Goal: Transaction & Acquisition: Purchase product/service

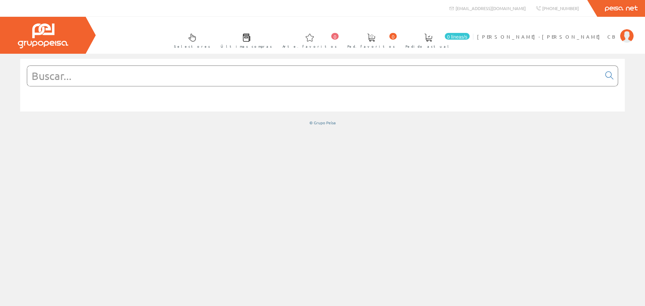
click at [276, 78] on input "text" at bounding box center [314, 76] width 574 height 20
paste input "CONTACTOR 40A 4NA"
type input "CONTACTOR 40A 4NA"
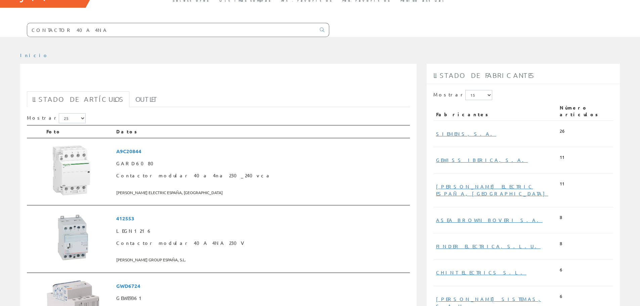
scroll to position [101, 0]
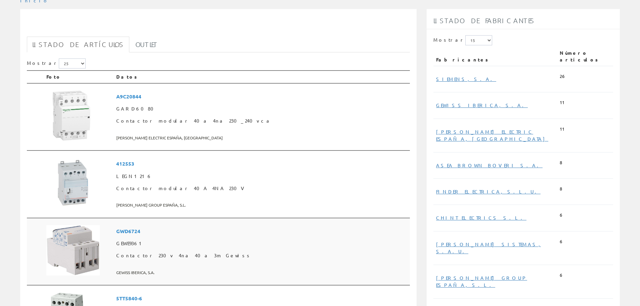
click at [134, 231] on span "GWD6724" at bounding box center [261, 231] width 291 height 12
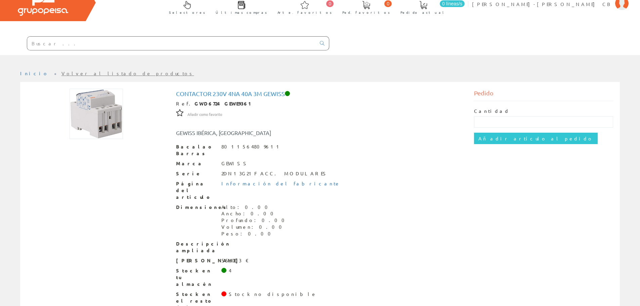
scroll to position [33, 0]
click at [486, 120] on input "text" at bounding box center [543, 121] width 139 height 11
type input "1"
click at [490, 136] on input "Añadir artículo al pedido" at bounding box center [536, 137] width 124 height 11
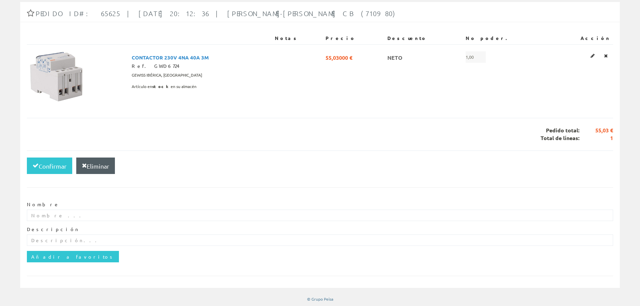
scroll to position [109, 0]
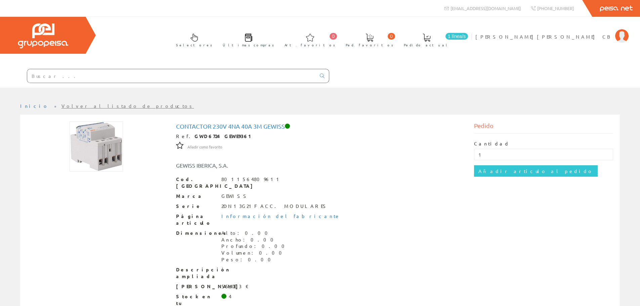
scroll to position [26, 0]
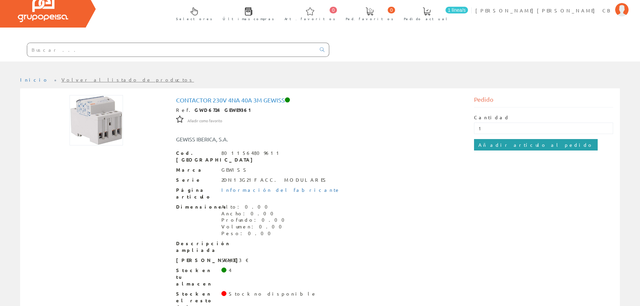
click at [497, 144] on input "Añadir artículo al pedido" at bounding box center [536, 144] width 124 height 11
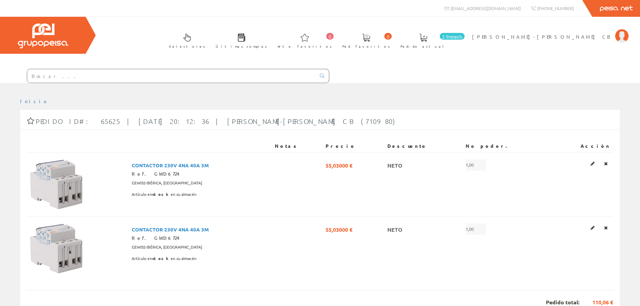
click at [462, 39] on font "2 líneas/s" at bounding box center [452, 36] width 20 height 5
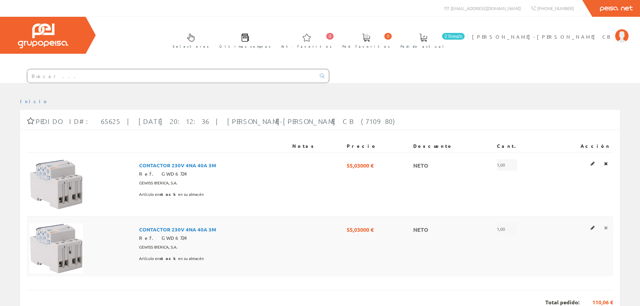
click at [608, 168] on link at bounding box center [606, 163] width 8 height 9
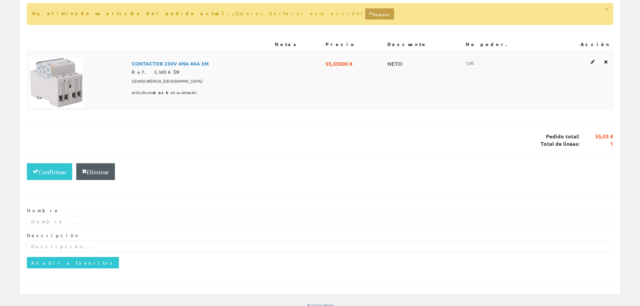
scroll to position [138, 0]
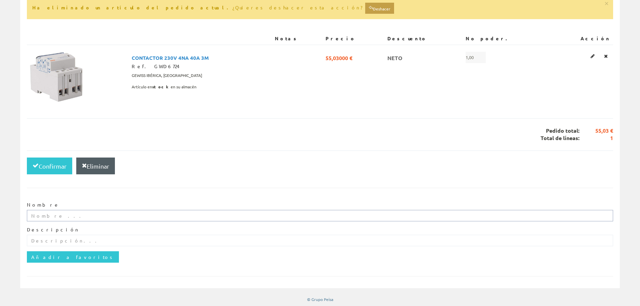
click at [52, 212] on input "text" at bounding box center [320, 215] width 586 height 11
type input "PABLO"
click at [38, 237] on input "text" at bounding box center [320, 240] width 586 height 11
type input "P"
type input "VETERINARIO"
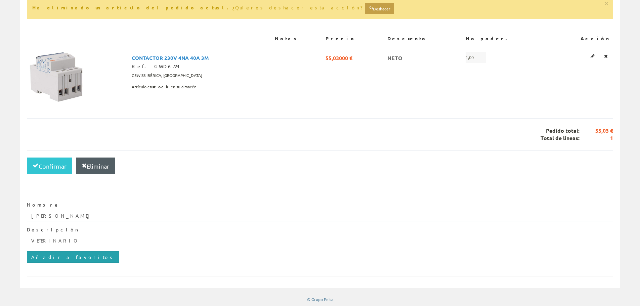
click at [45, 252] on input "Añadir a favoritos" at bounding box center [73, 256] width 92 height 11
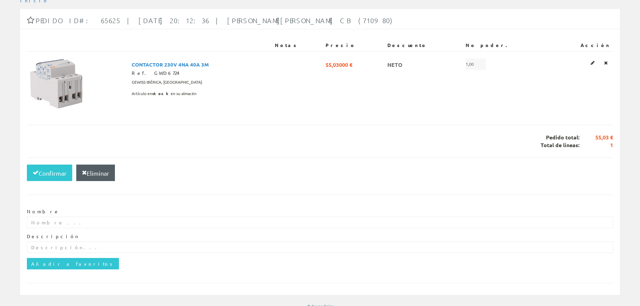
scroll to position [109, 0]
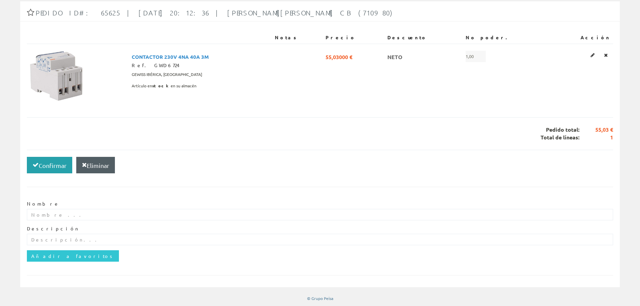
click at [45, 163] on font "Confirmar" at bounding box center [53, 165] width 28 height 7
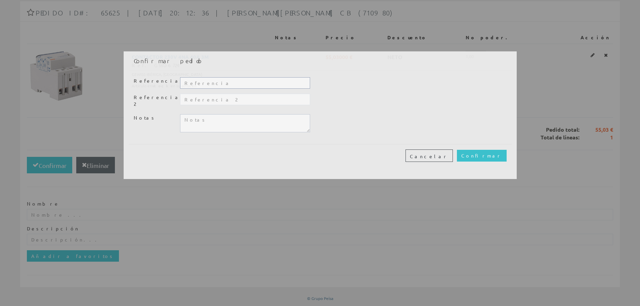
click at [227, 83] on input "text" at bounding box center [245, 82] width 130 height 11
type input "pablo"
click at [209, 101] on input "text" at bounding box center [245, 99] width 130 height 11
type input "VETERINARIO"
click at [496, 153] on input "Confirmar" at bounding box center [482, 155] width 50 height 11
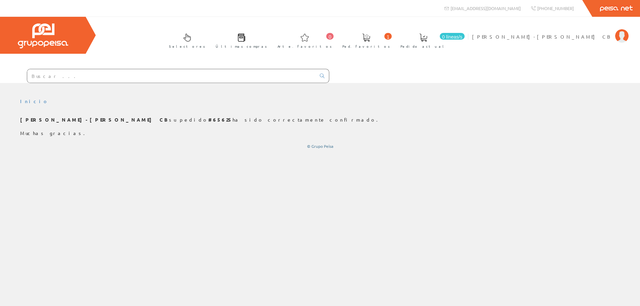
click at [370, 36] on span at bounding box center [366, 38] width 8 height 8
